Goal: Transaction & Acquisition: Purchase product/service

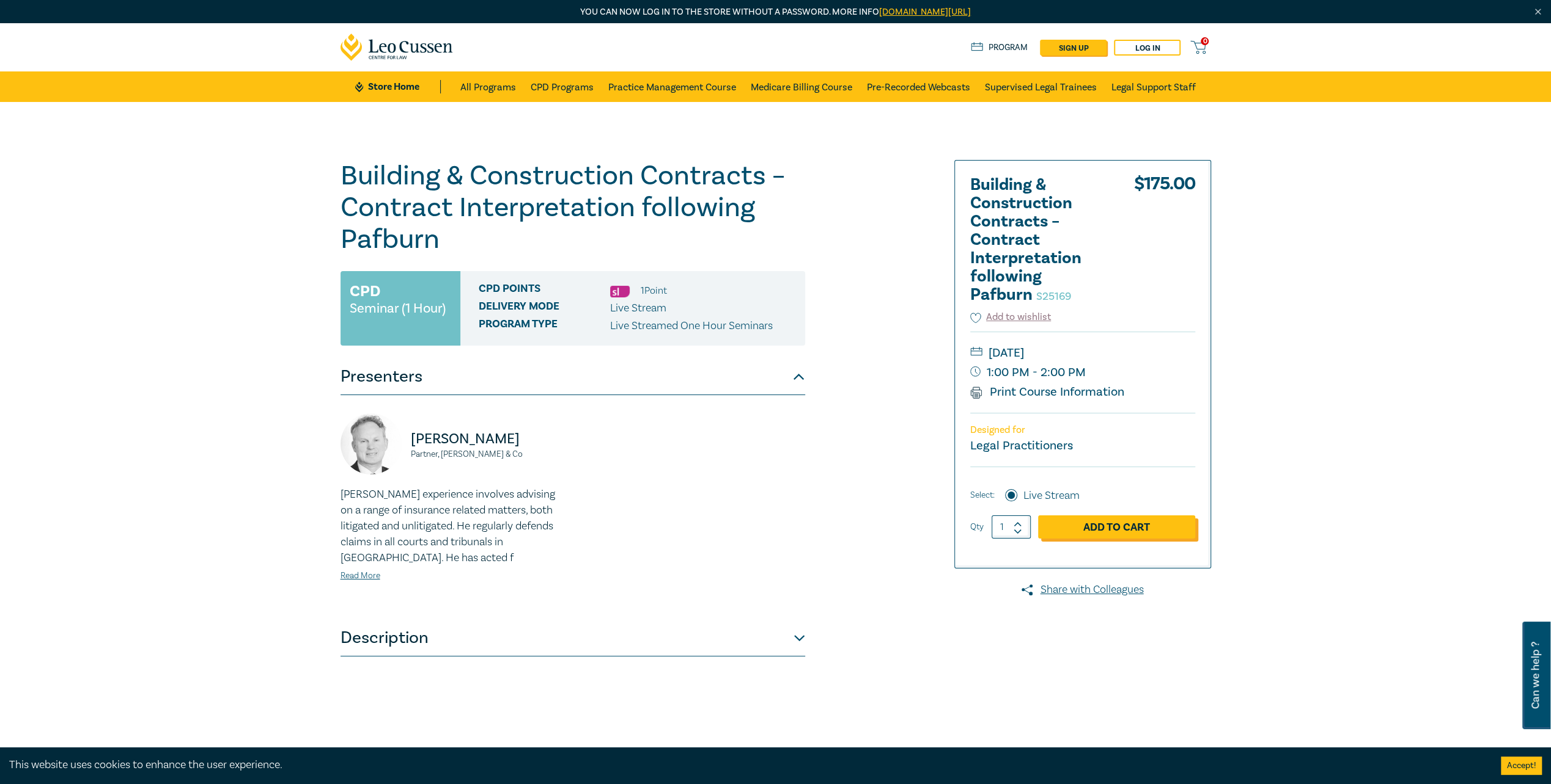
click at [1142, 526] on link "Add to Cart" at bounding box center [1116, 527] width 157 height 23
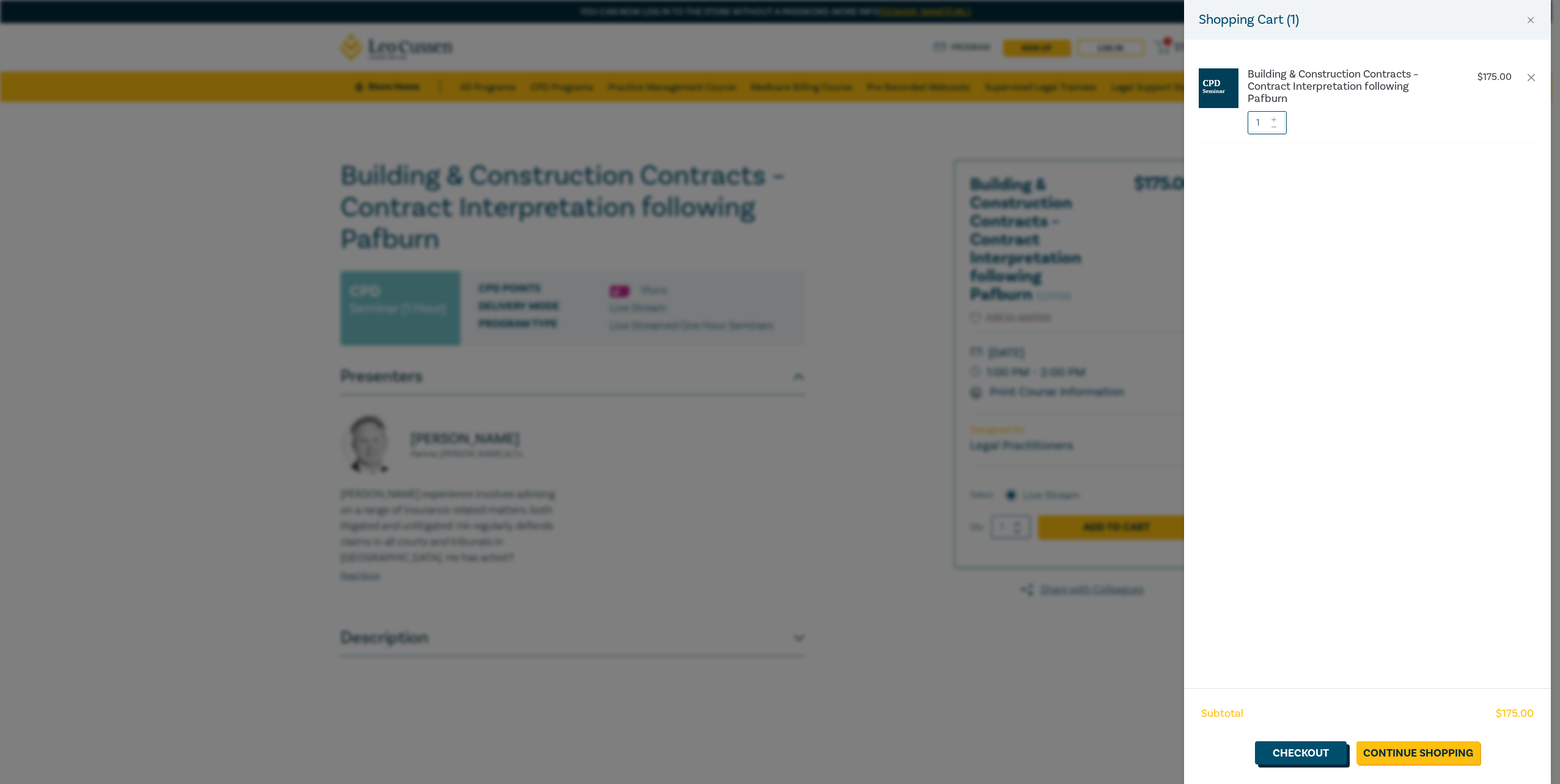
click at [1296, 750] on link "Checkout" at bounding box center [1301, 753] width 92 height 23
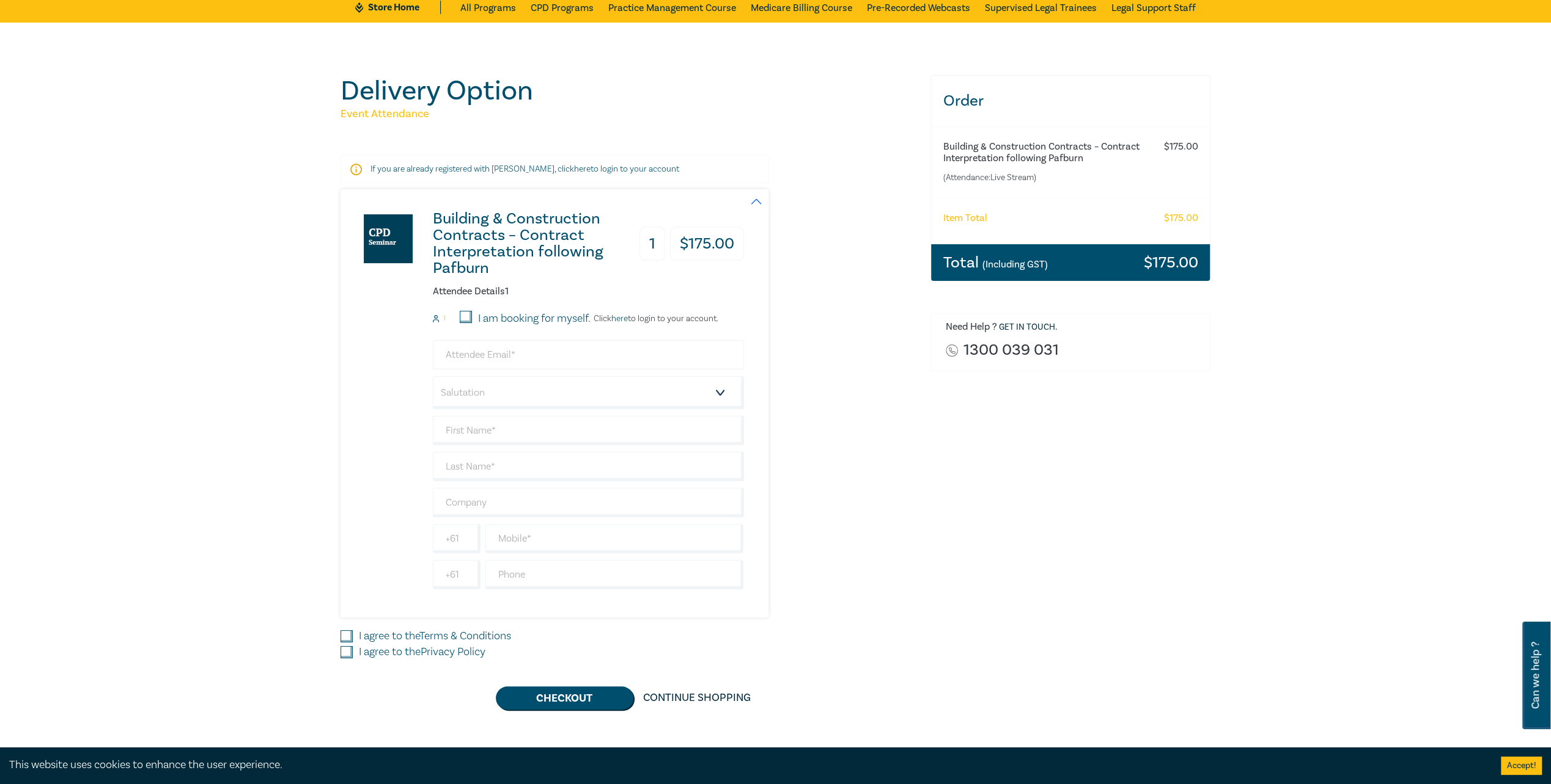
scroll to position [122, 0]
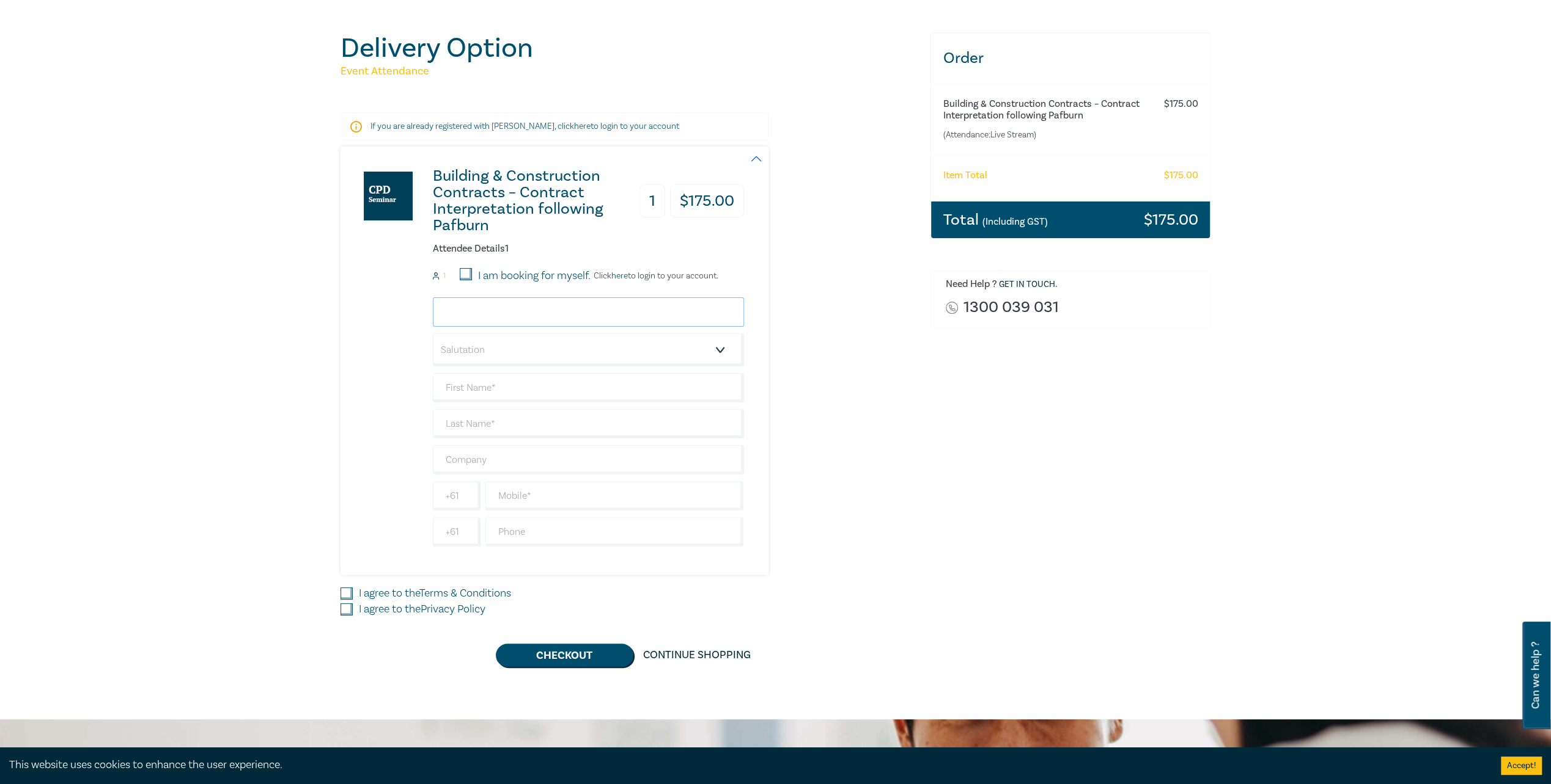
click at [480, 306] on input "email" at bounding box center [588, 312] width 311 height 29
click at [511, 314] on input "email" at bounding box center [588, 312] width 311 height 29
paste input "[EMAIL_ADDRESS][DOMAIN_NAME]"
type input "[EMAIL_ADDRESS][DOMAIN_NAME]"
click at [485, 343] on select "Salutation Mr. Mrs. Ms. Miss Dr. Prof. Other" at bounding box center [588, 349] width 311 height 33
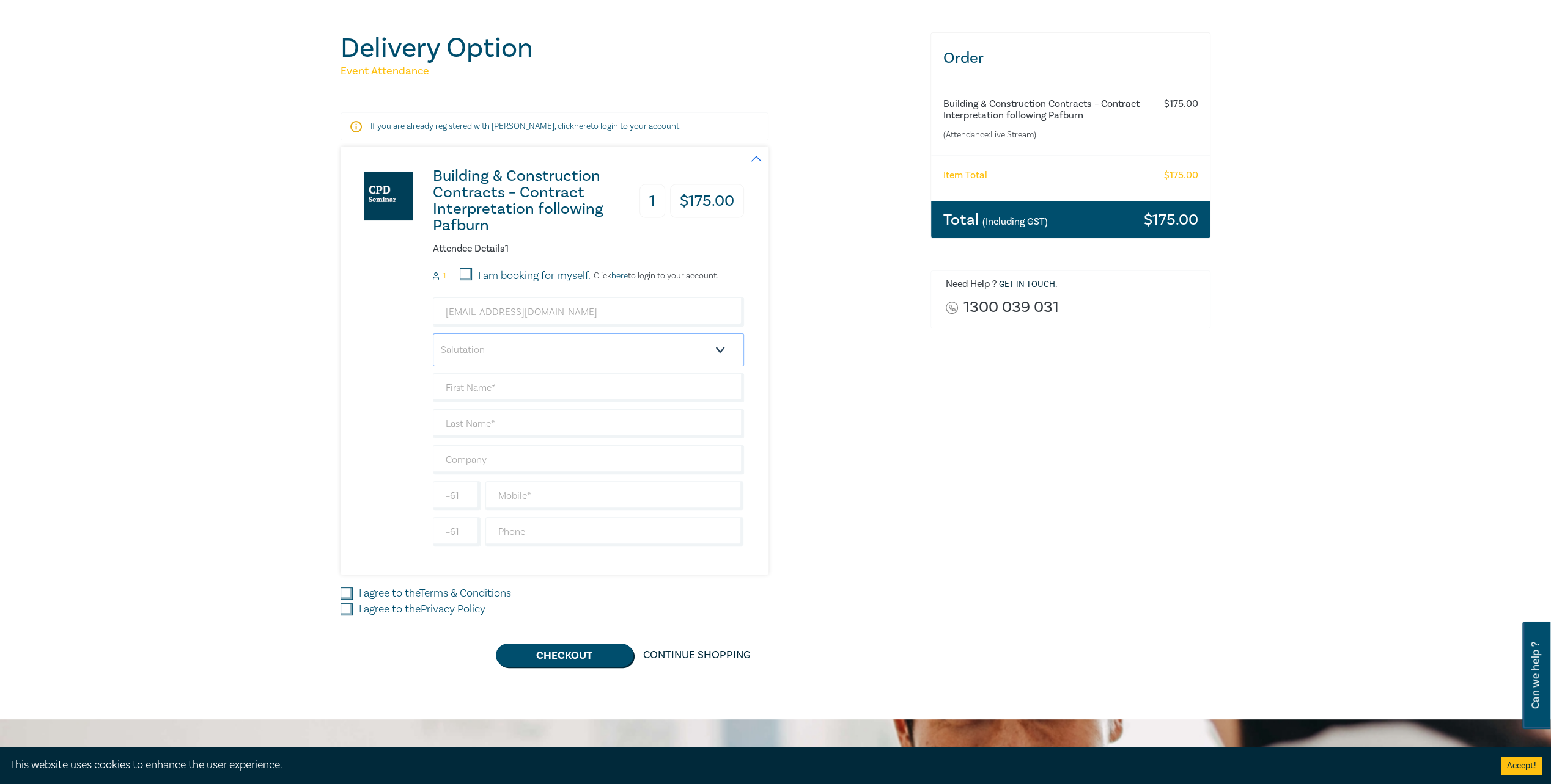
click at [485, 343] on select "Salutation Mr. Mrs. Ms. Miss Dr. Prof. Other" at bounding box center [588, 349] width 311 height 33
click at [486, 385] on input "text" at bounding box center [588, 388] width 311 height 29
type input "[PERSON_NAME]"
drag, startPoint x: 474, startPoint y: 421, endPoint x: 488, endPoint y: 401, distance: 24.4
click at [474, 421] on input "text" at bounding box center [588, 423] width 311 height 29
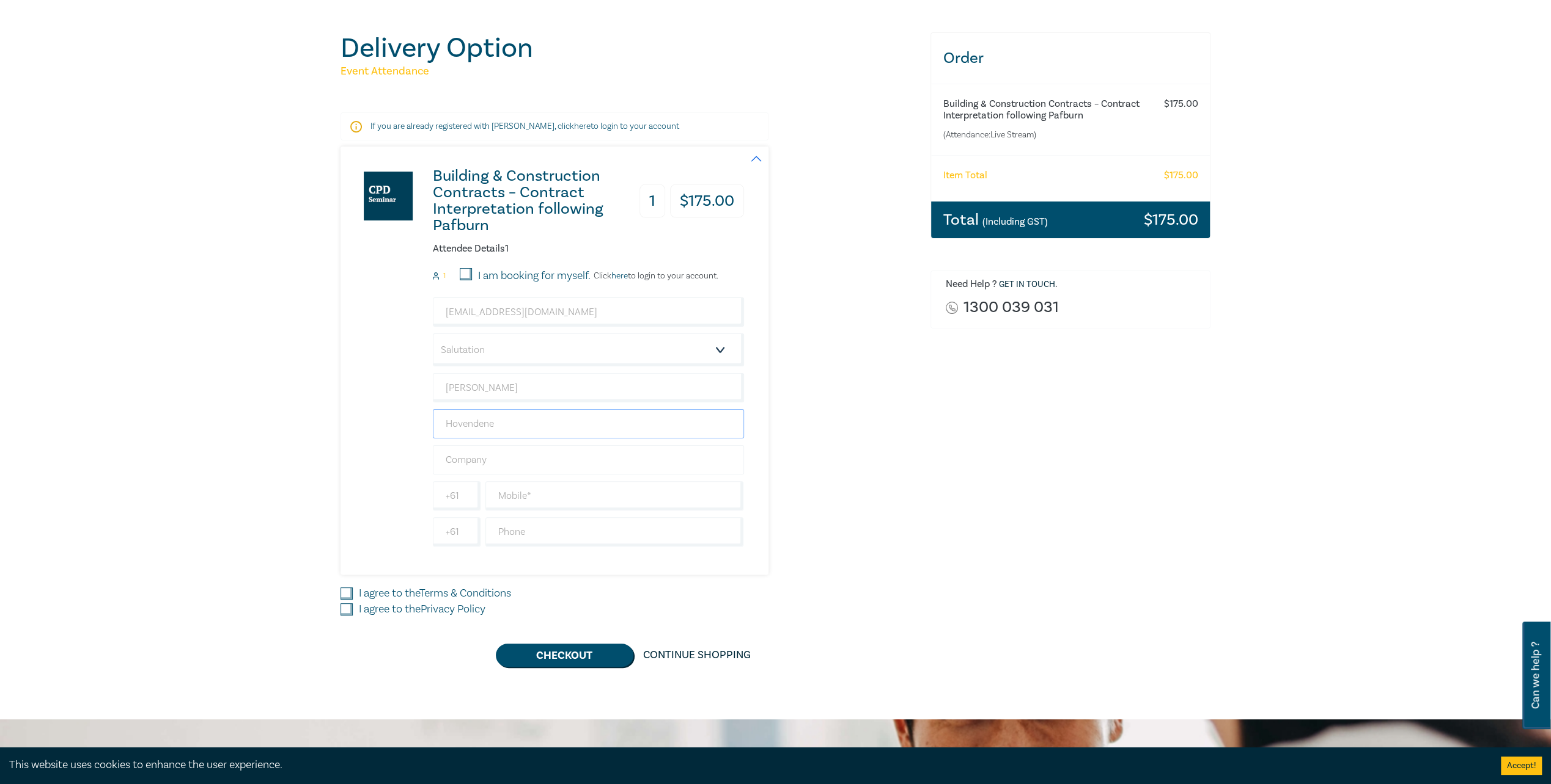
type input "Hovendene"
click at [489, 448] on input "text" at bounding box center [588, 460] width 311 height 29
type input "[PERSON_NAME] [PERSON_NAME]"
click at [558, 497] on input "text" at bounding box center [614, 495] width 258 height 29
type input "0400537835"
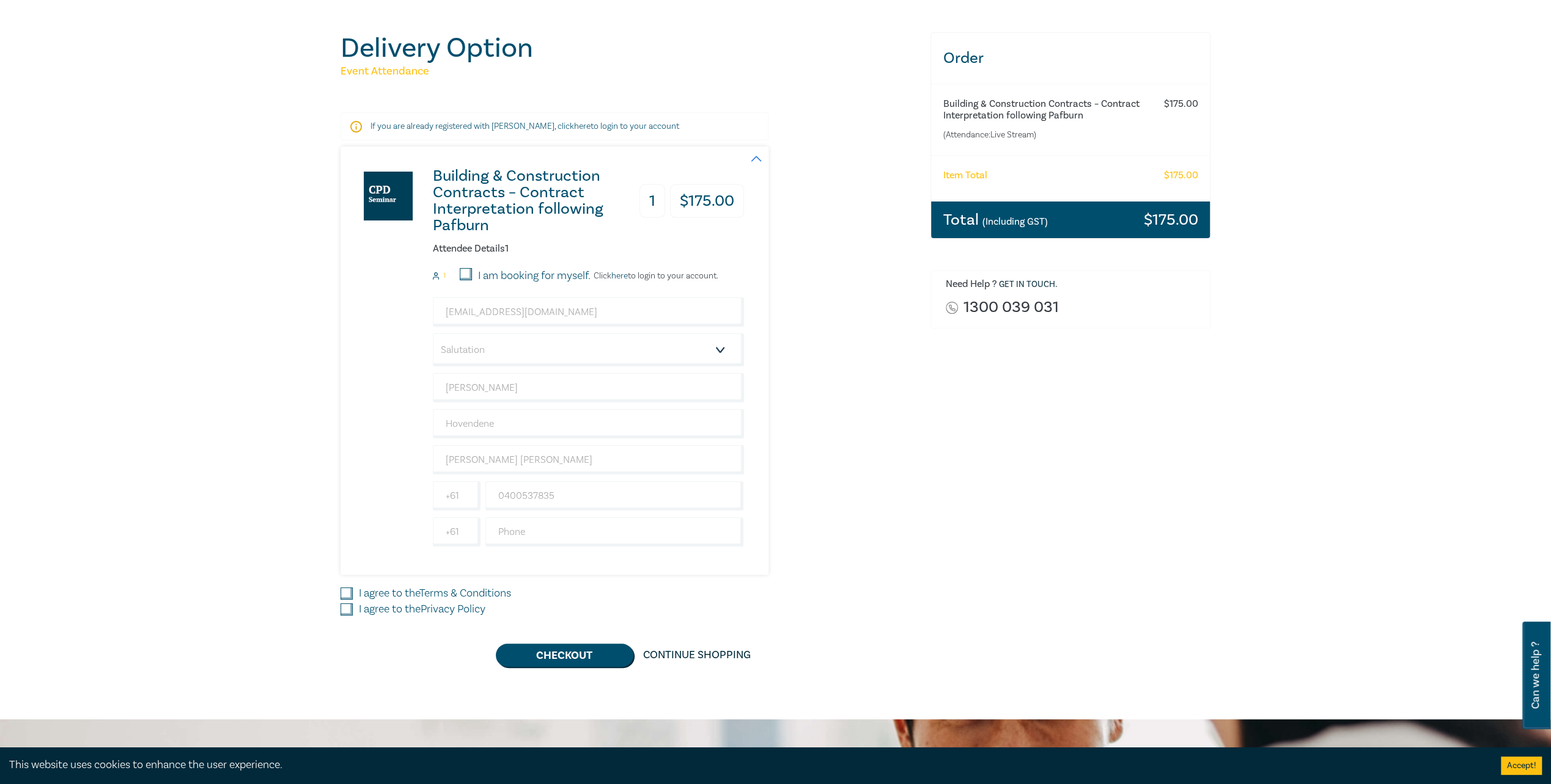
click at [389, 586] on label "I agree to the Terms & Conditions" at bounding box center [435, 594] width 152 height 16
click at [353, 588] on input "I agree to the Terms & Conditions" at bounding box center [347, 594] width 12 height 12
checkbox input "true"
click at [387, 601] on label "I agree to the Privacy Policy" at bounding box center [423, 609] width 127 height 16
click at [353, 604] on input "I agree to the Privacy Policy" at bounding box center [347, 610] width 12 height 12
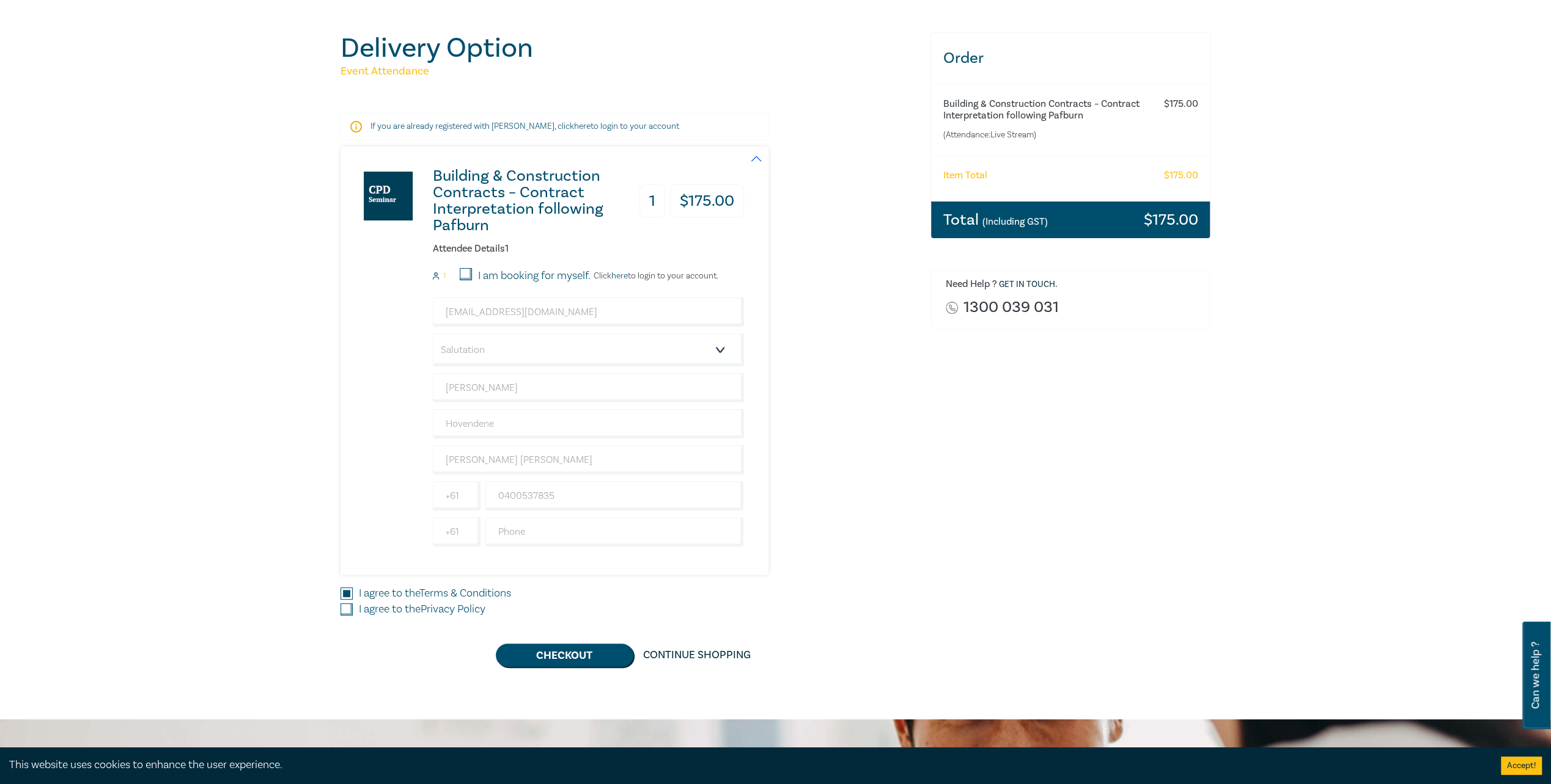
checkbox input "true"
click at [591, 658] on button "Checkout" at bounding box center [564, 656] width 137 height 23
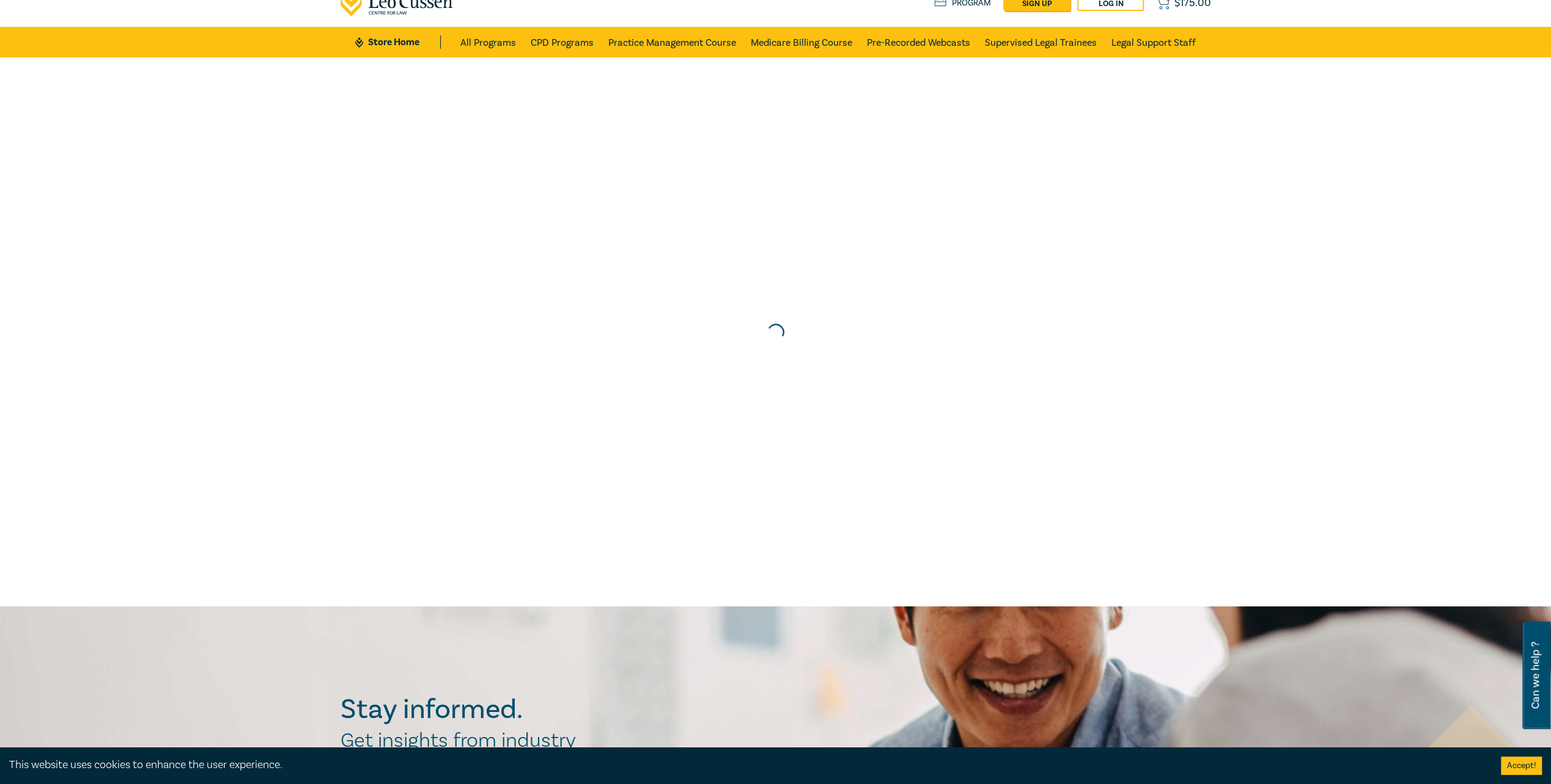
scroll to position [0, 0]
